Goal: Task Accomplishment & Management: Complete application form

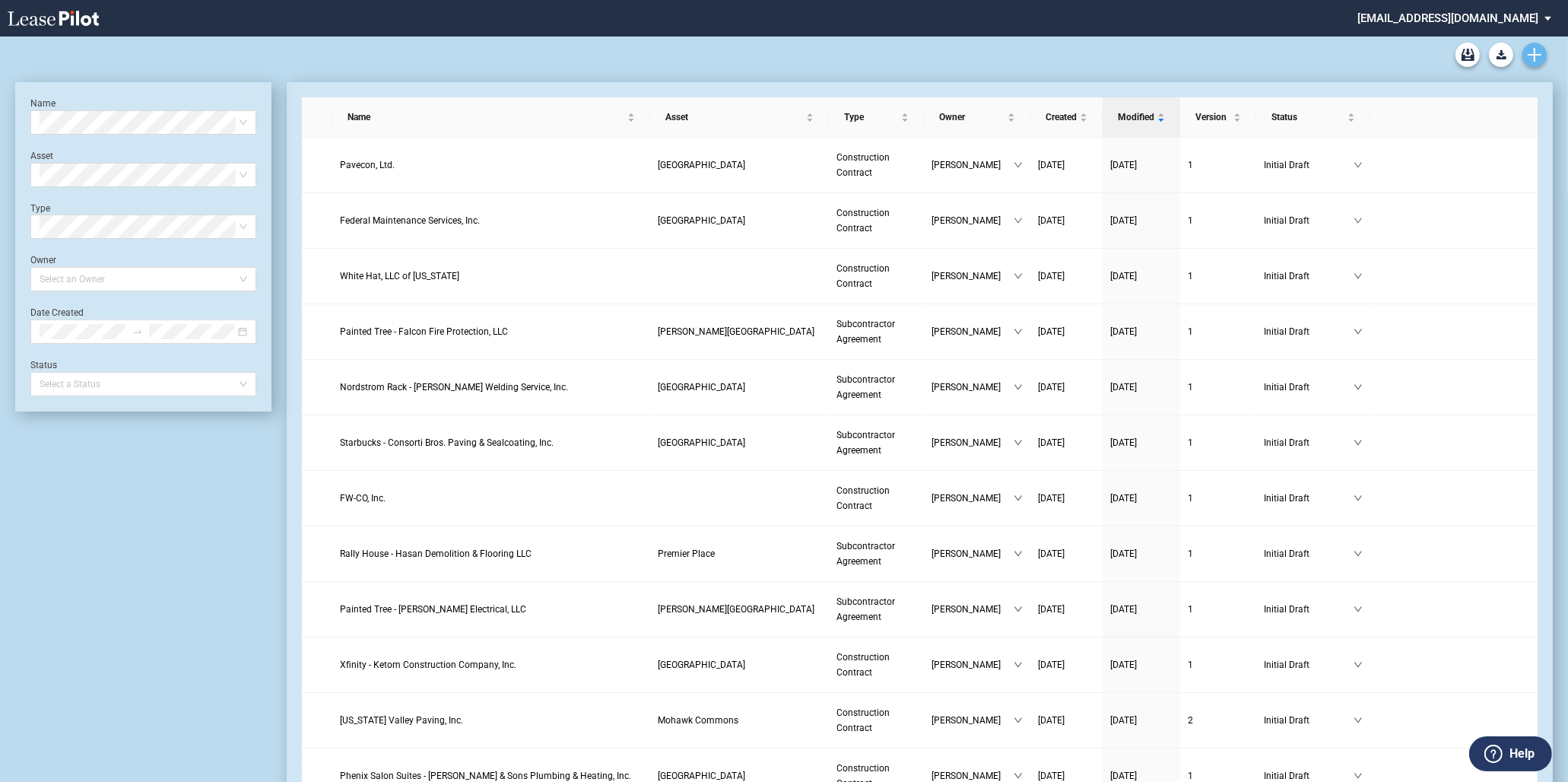
click at [1531, 53] on icon "Create new document" at bounding box center [1533, 54] width 13 height 13
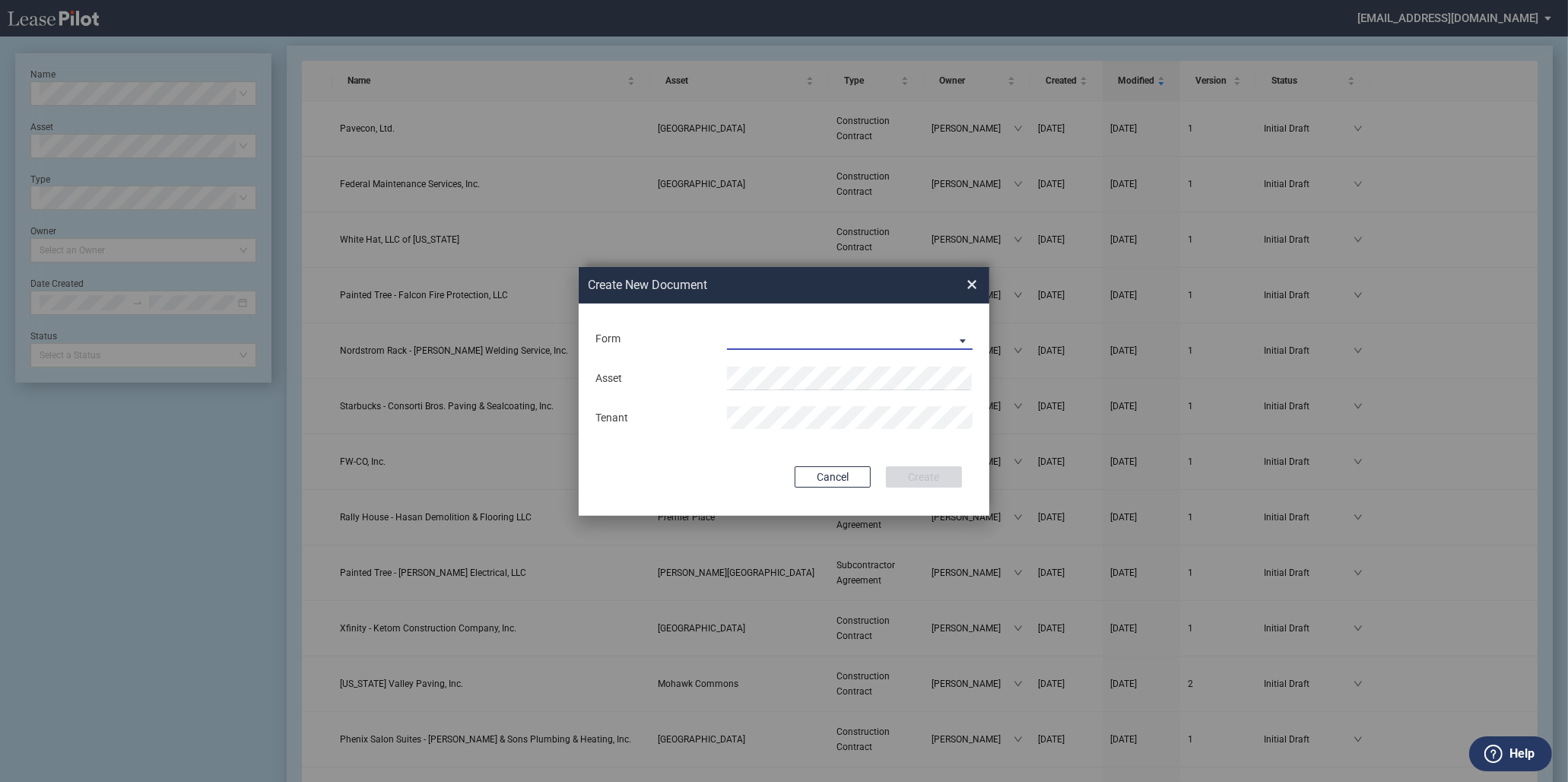
click at [913, 337] on md-select "Construction Contract Subcontractor Agreement" at bounding box center [849, 339] width 245 height 23
click at [865, 336] on md-option "Construction Contract" at bounding box center [850, 340] width 269 height 36
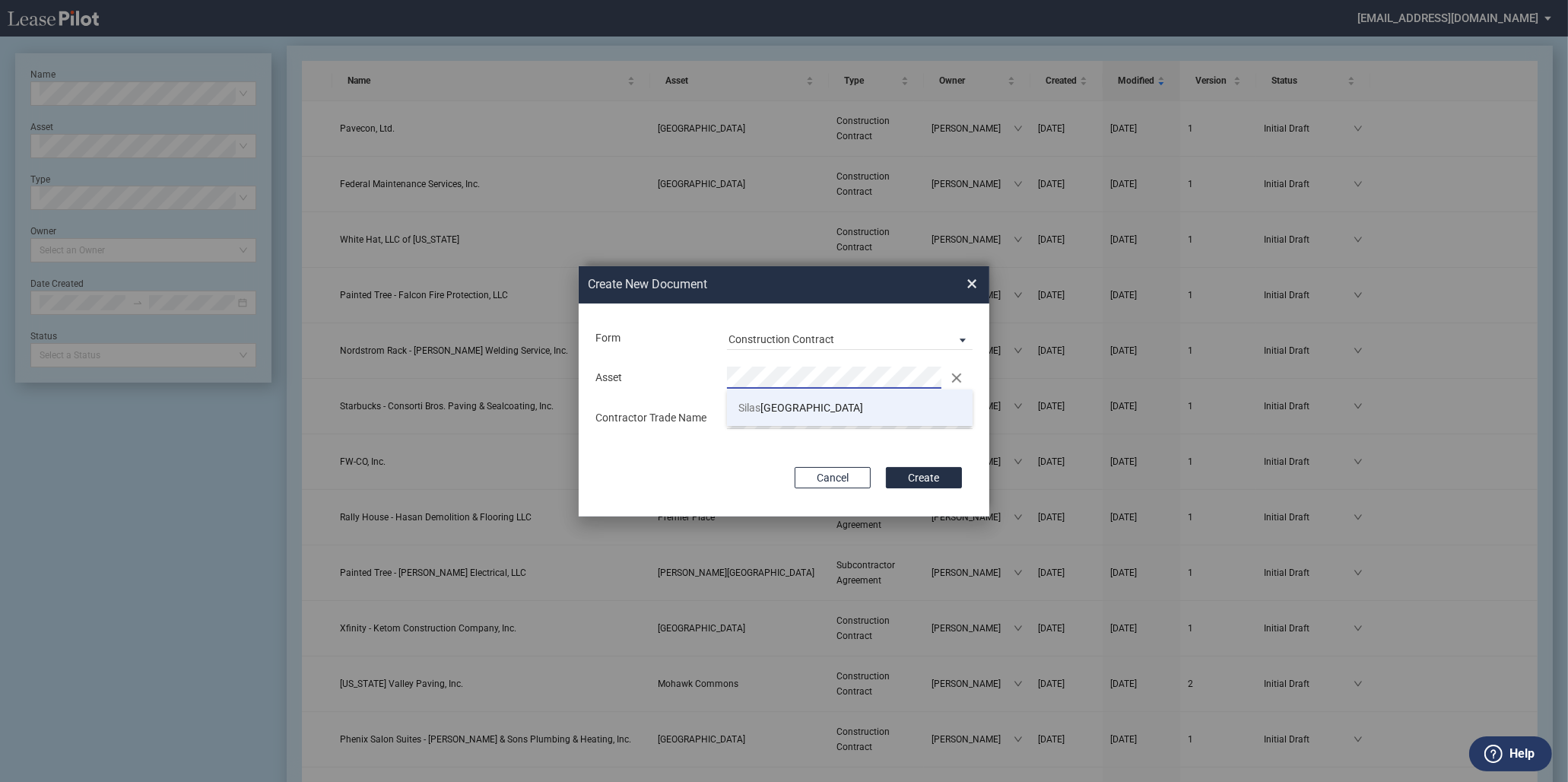
click at [824, 399] on li "Silas Creek Crossing" at bounding box center [849, 407] width 245 height 36
click at [929, 476] on button "Create" at bounding box center [923, 478] width 76 height 21
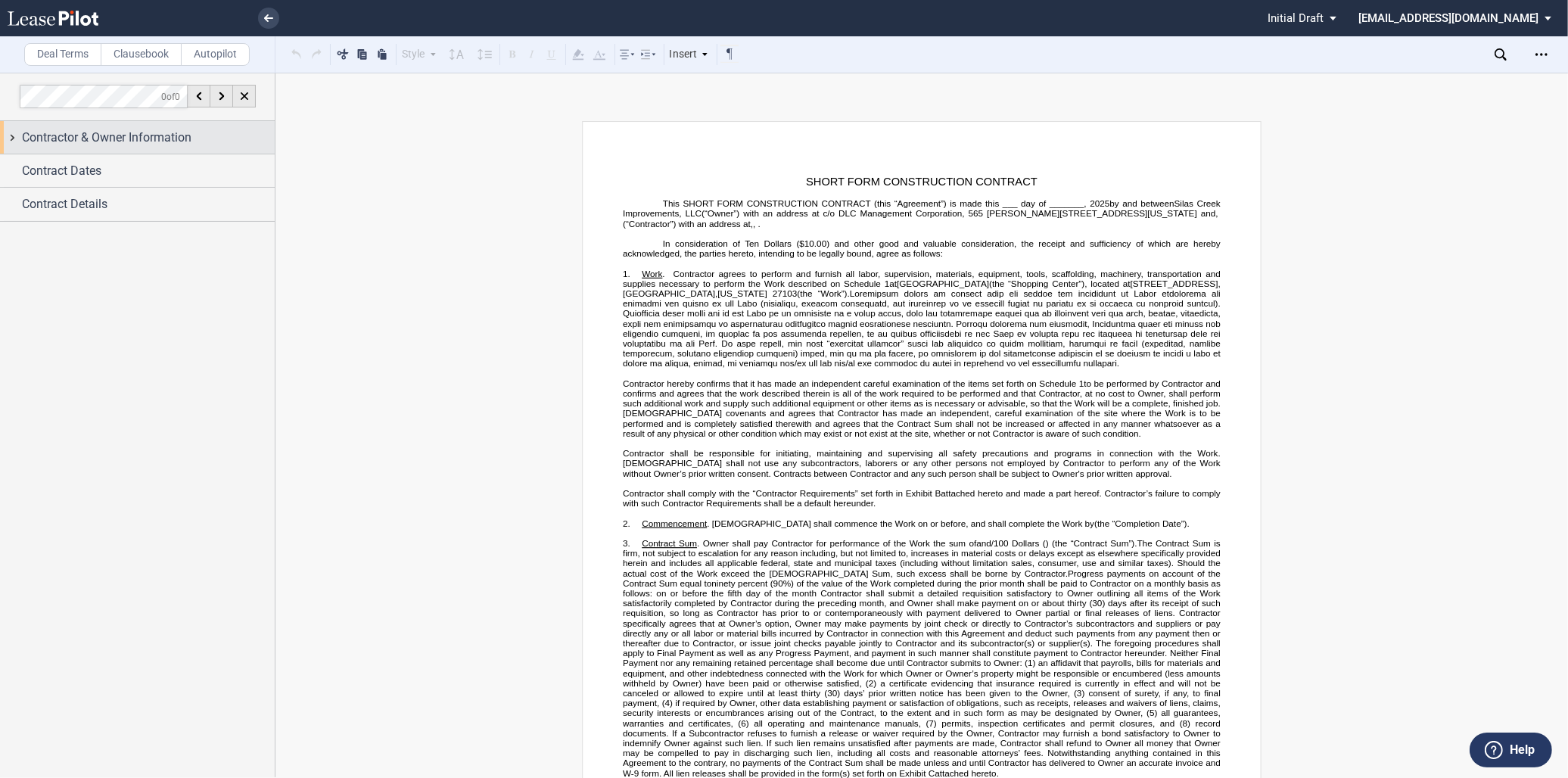
click at [72, 143] on span "Contractor & Owner Information" at bounding box center [106, 137] width 169 height 19
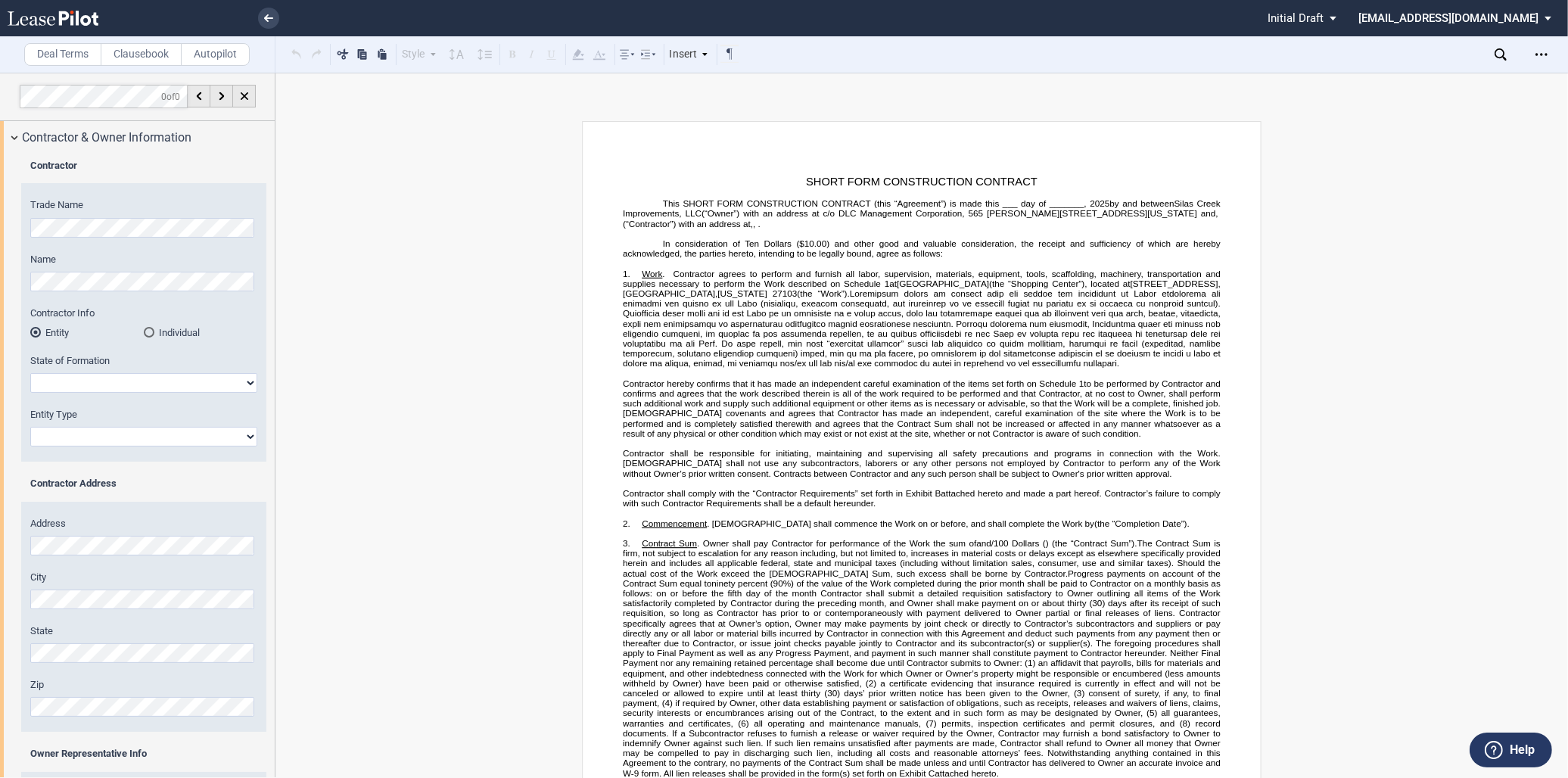
click at [0, 233] on html ".bocls-1{fill:#26354a;fill-rule:evenodd} Loading... × Pending... Pending... Ini…" at bounding box center [784, 389] width 1568 height 778
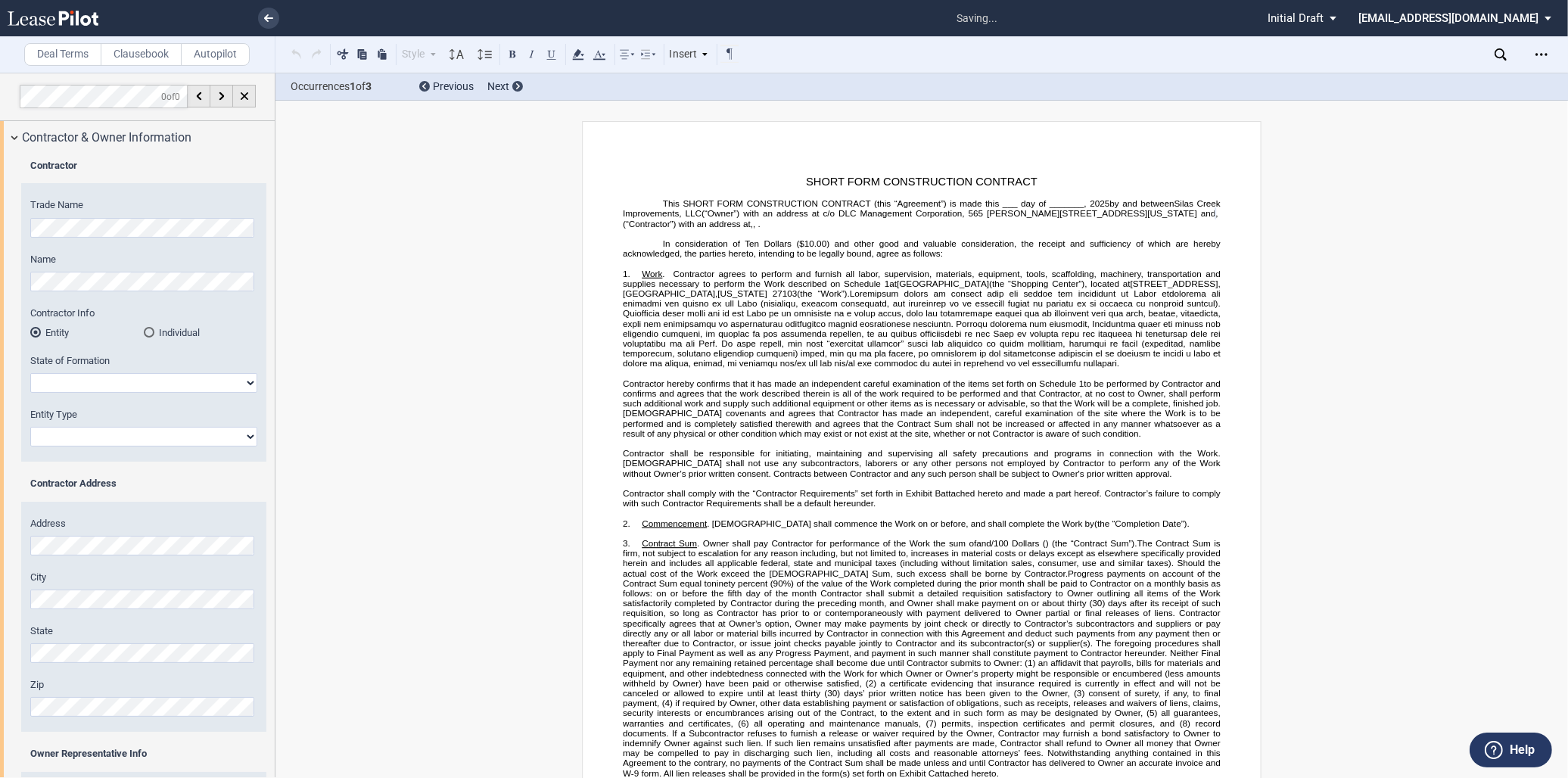
click at [94, 378] on select "[US_STATE] [US_STATE] [US_STATE] [US_STATE] [US_STATE] [US_STATE] [US_STATE] [U…" at bounding box center [143, 382] width 227 height 19
select select "[US_STATE]"
click at [30, 373] on select "[US_STATE] [US_STATE] [US_STATE] [US_STATE] [US_STATE] [US_STATE] [US_STATE] [U…" at bounding box center [143, 382] width 227 height 19
click at [117, 429] on select "Corporation Limited Liability Company General Partnership Limited Partnership O…" at bounding box center [143, 436] width 227 height 19
select select "Corporation"
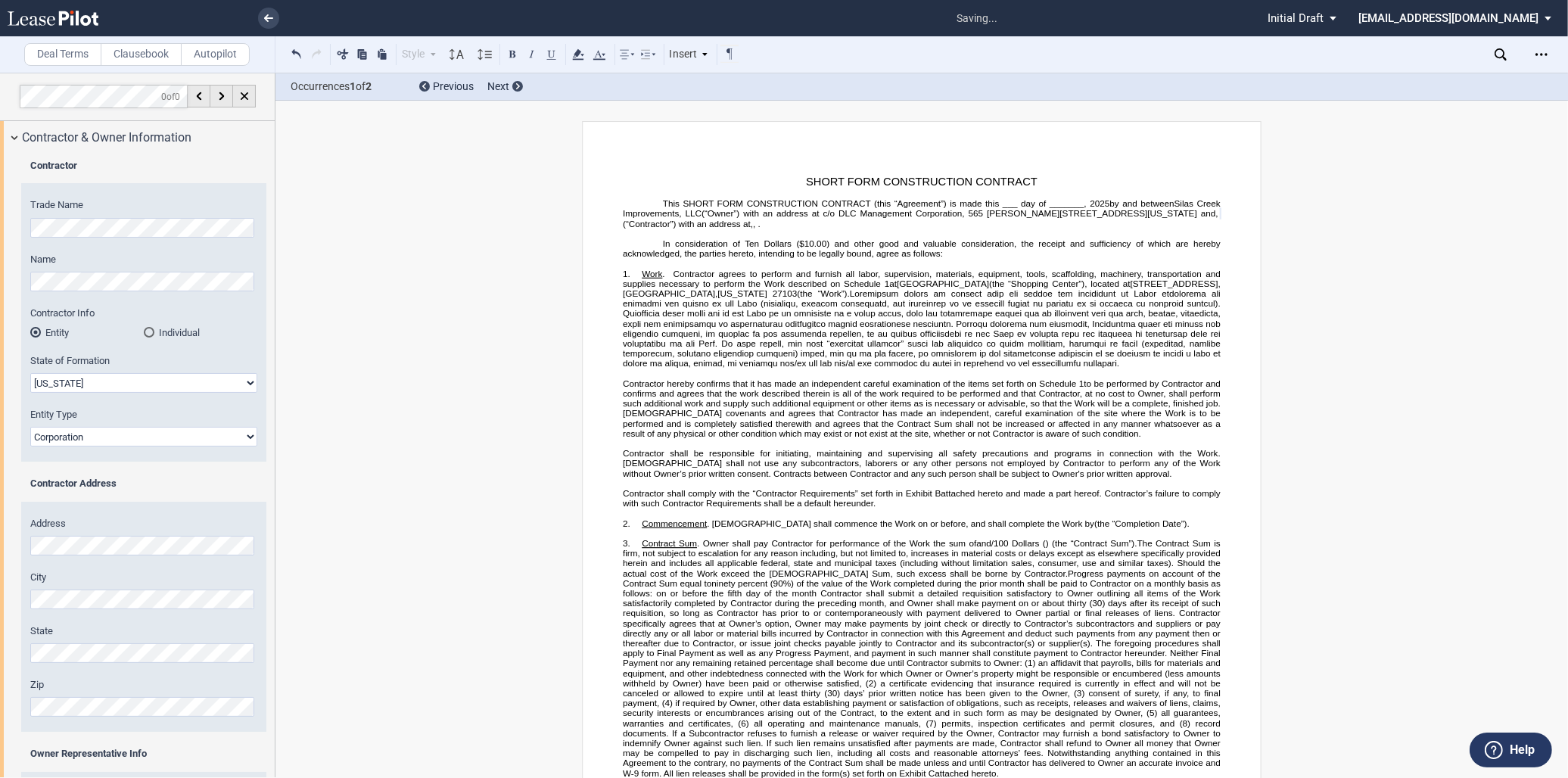
click at [30, 427] on select "Corporation Limited Liability Company General Partnership Limited Partnership O…" at bounding box center [143, 436] width 227 height 19
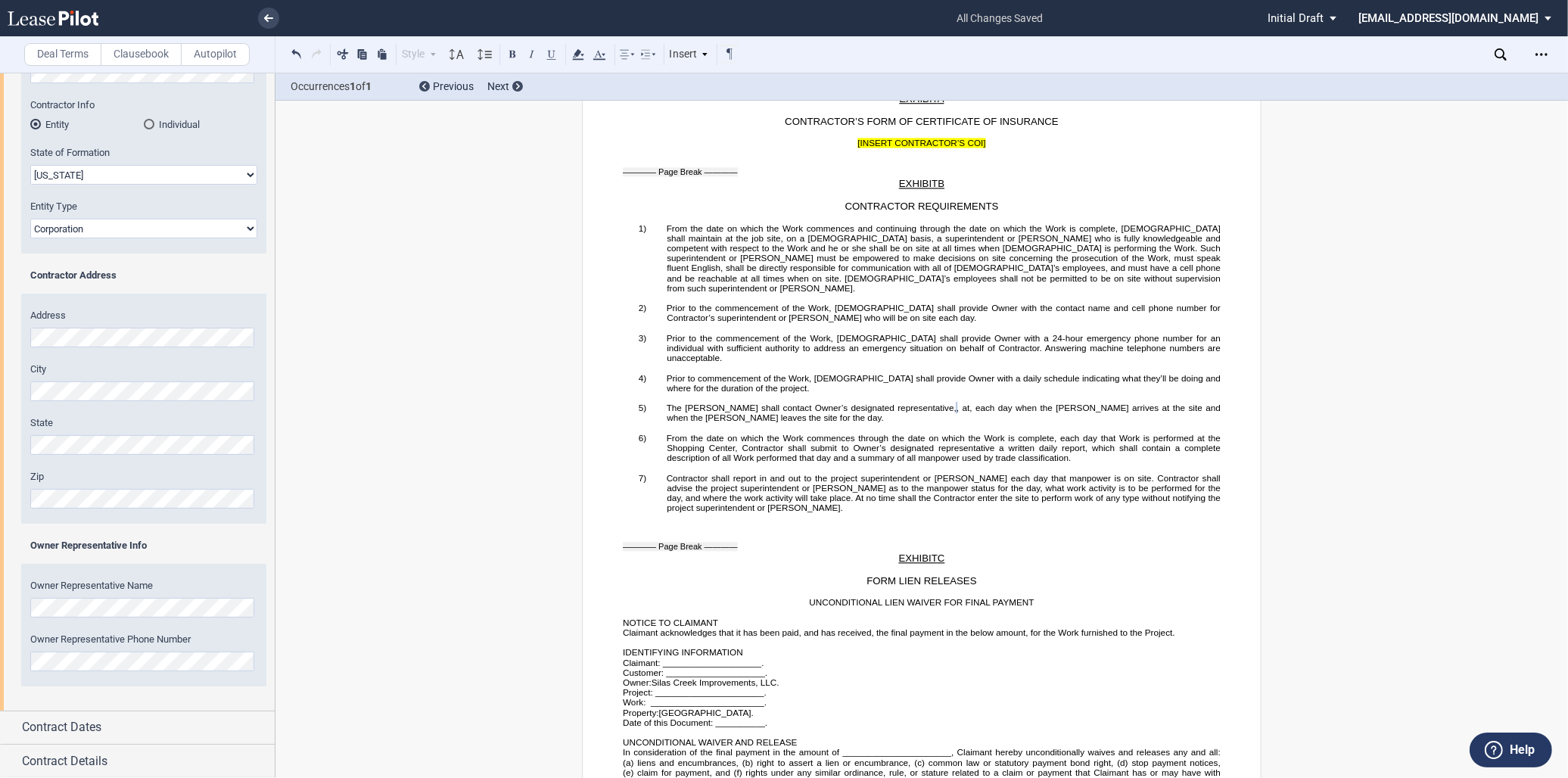
scroll to position [3169, 0]
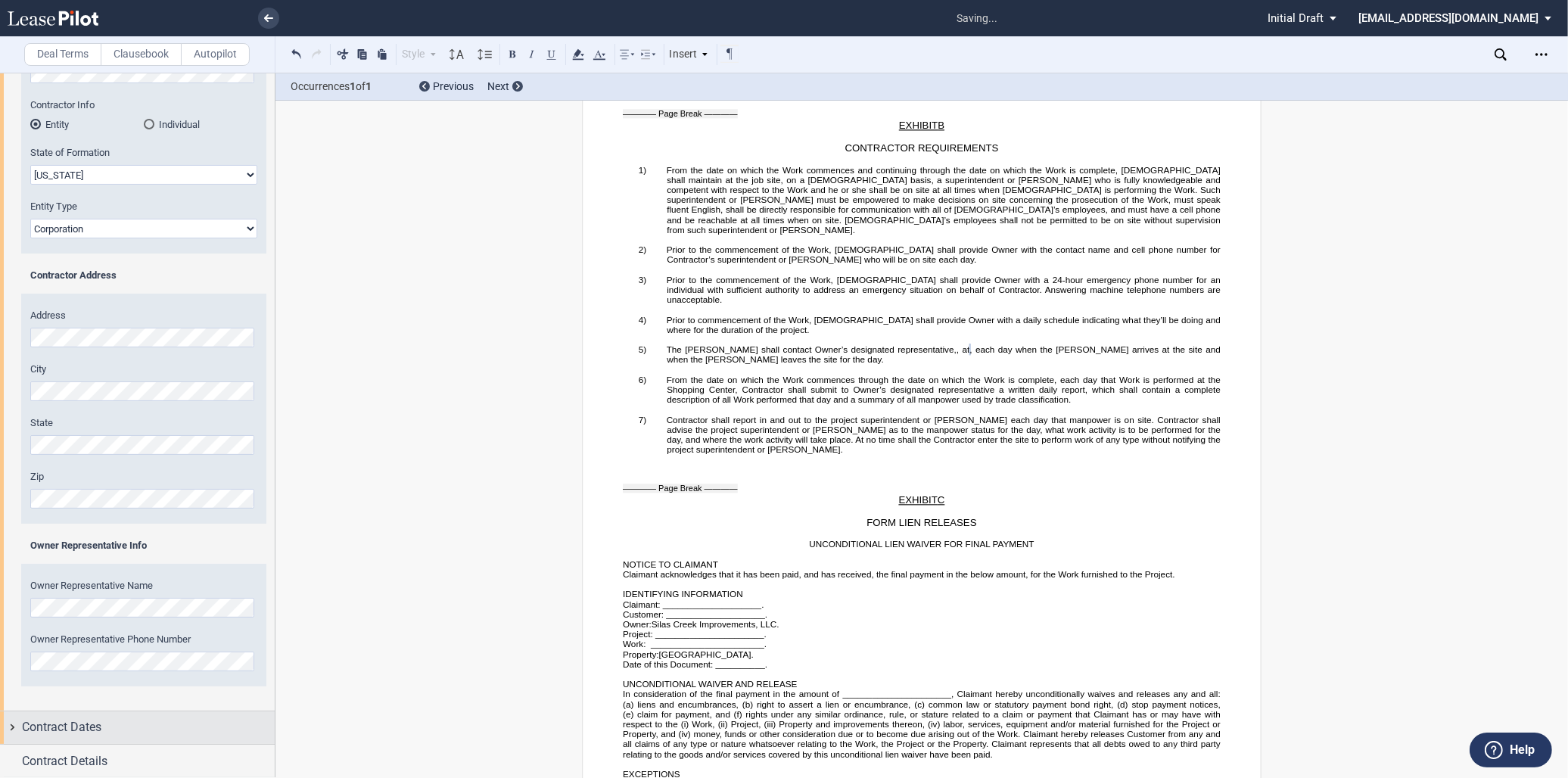
click at [143, 728] on div "Contract Dates" at bounding box center [149, 727] width 253 height 19
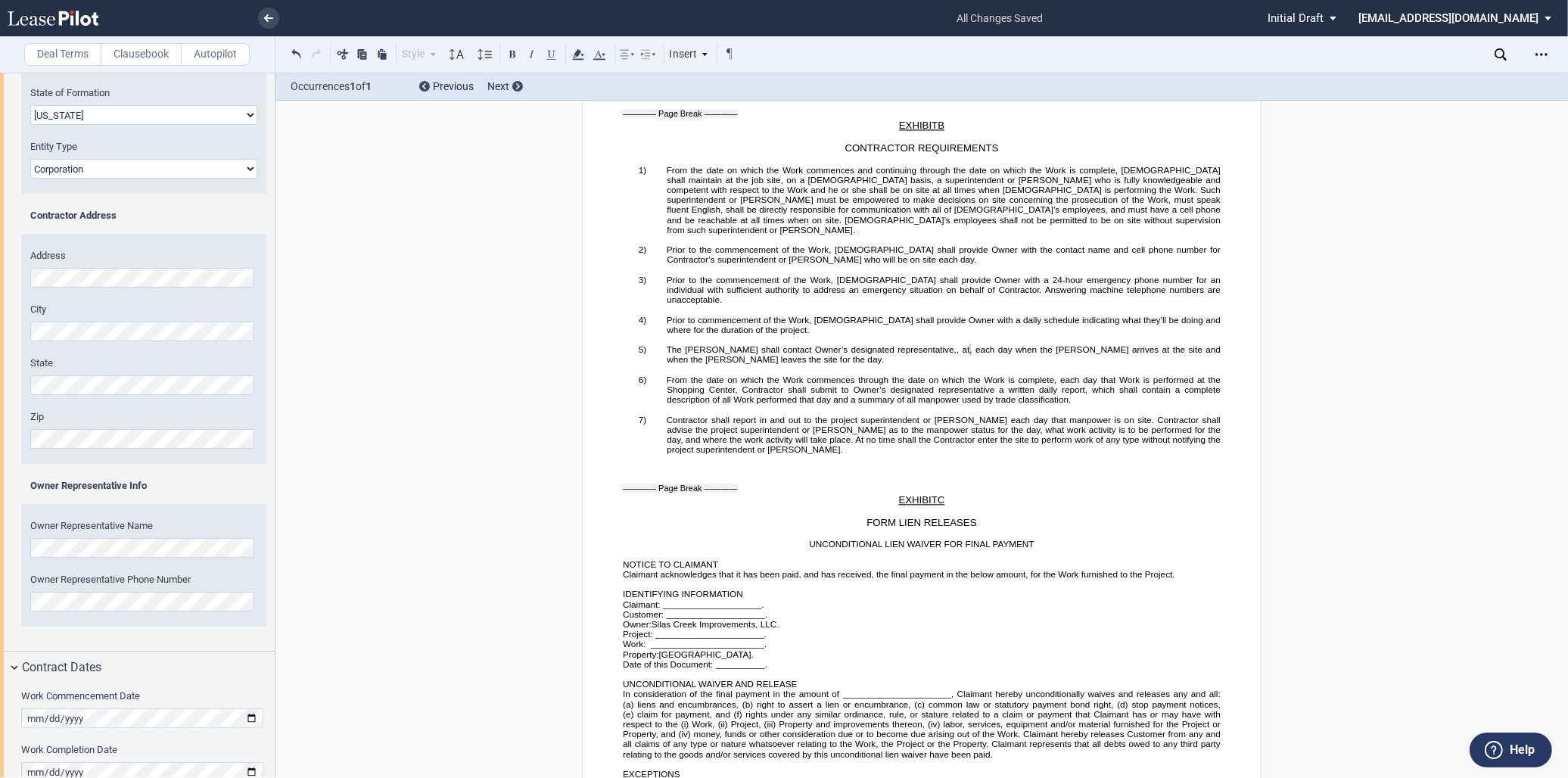
scroll to position [330, 0]
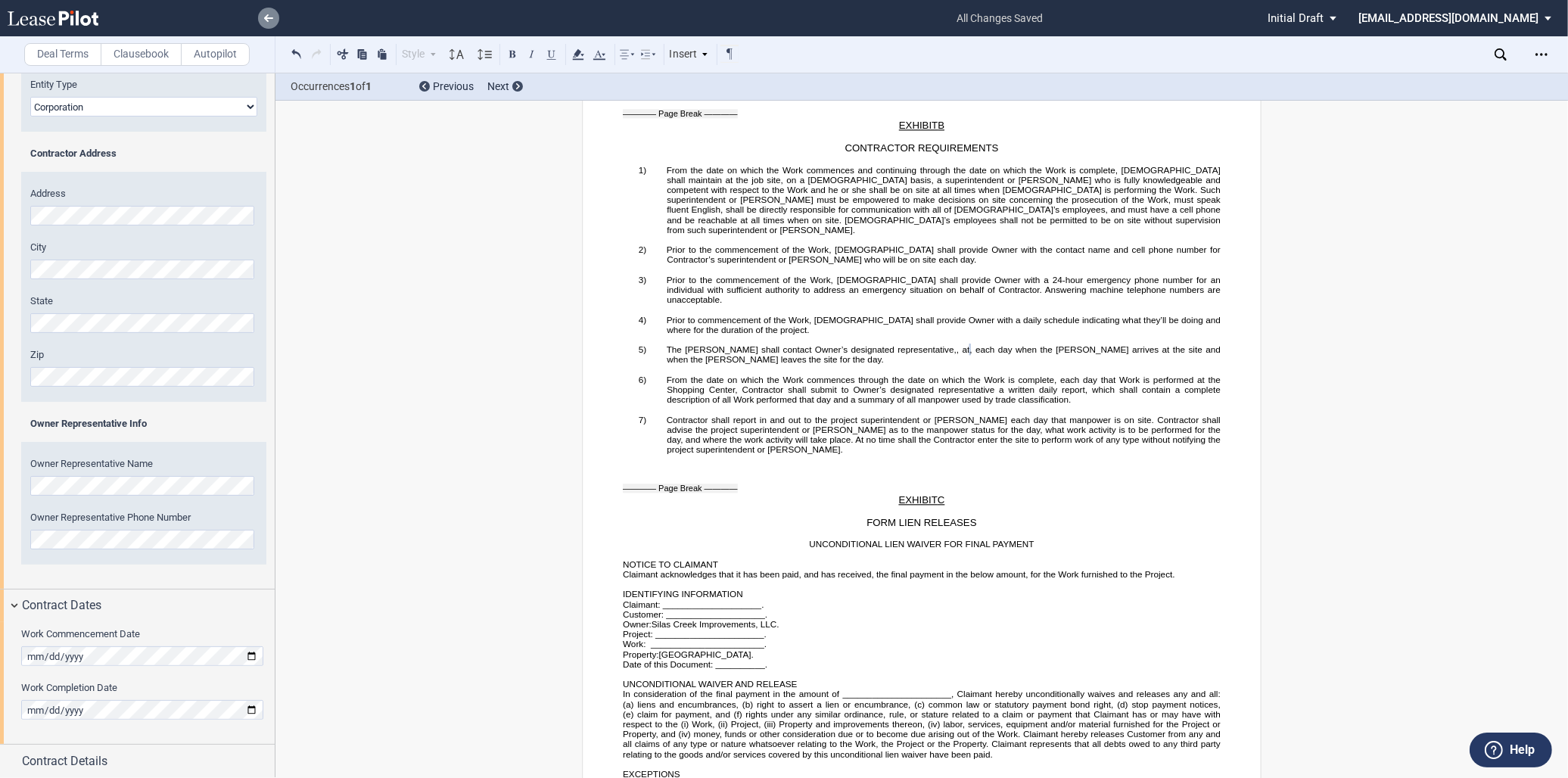
click at [274, 19] on link at bounding box center [269, 19] width 21 height 21
